Goal: Navigation & Orientation: Find specific page/section

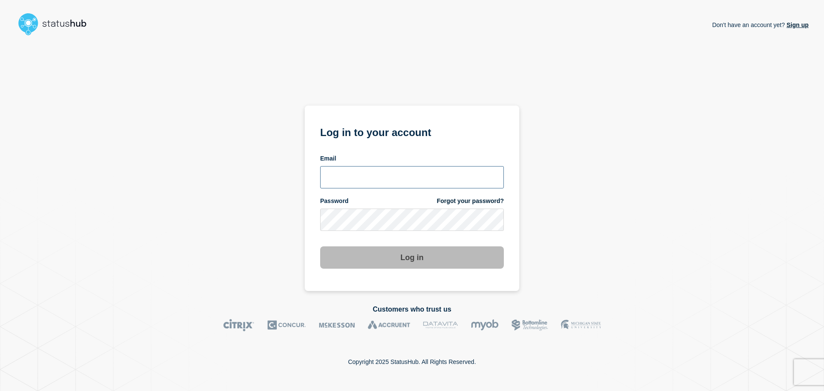
type input "[PERSON_NAME][EMAIL_ADDRESS][PERSON_NAME][DOMAIN_NAME]"
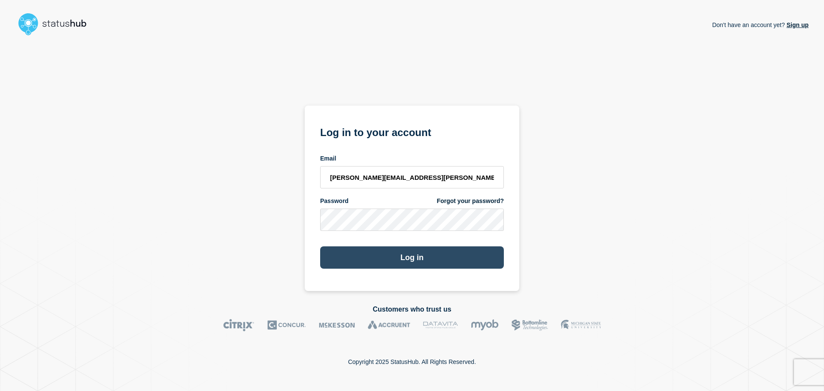
click at [379, 255] on button "Log in" at bounding box center [412, 257] width 184 height 22
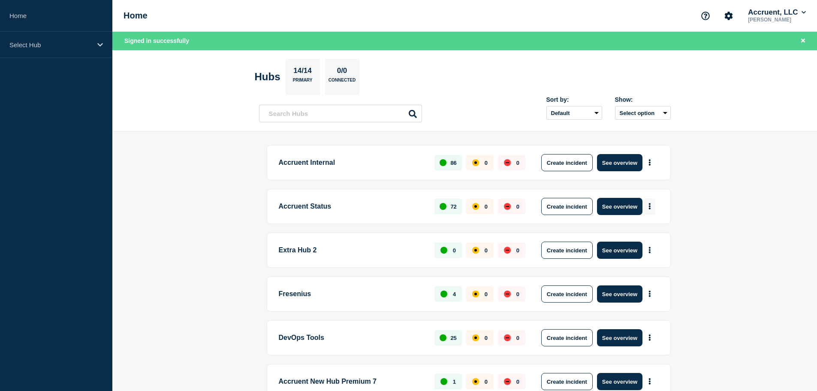
click at [649, 202] on button "More actions" at bounding box center [649, 207] width 11 height 16
click at [619, 244] on link "View Status Page" at bounding box center [648, 243] width 63 height 7
